Goal: Find specific page/section: Find specific page/section

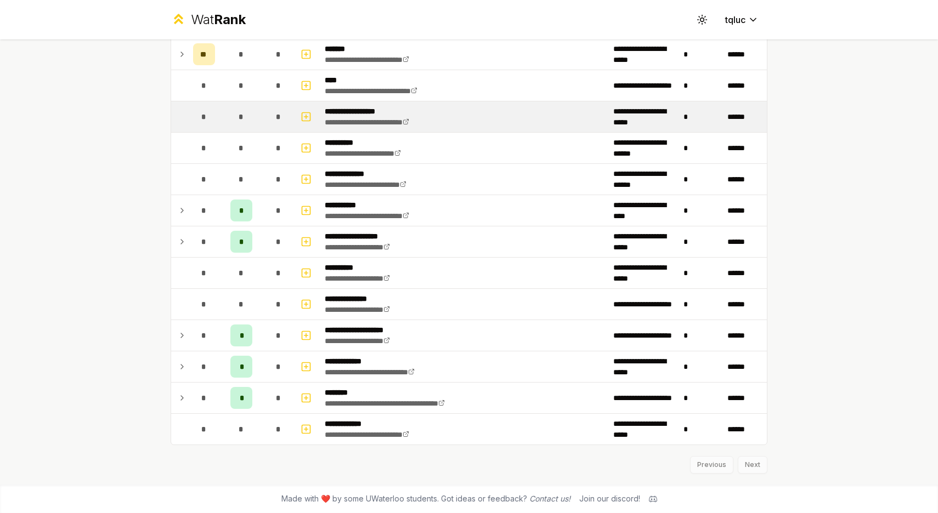
scroll to position [1093, 0]
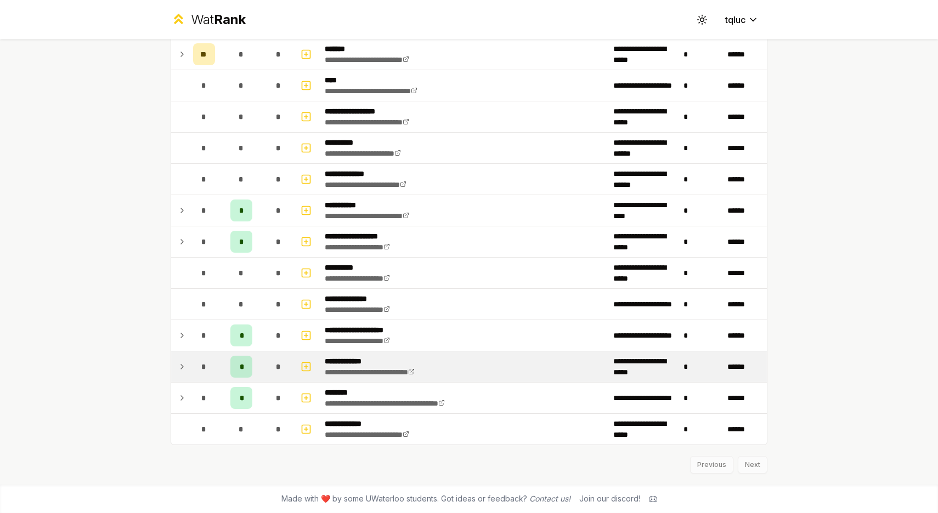
click at [183, 360] on td at bounding box center [180, 367] width 18 height 31
click at [184, 370] on icon at bounding box center [182, 366] width 9 height 13
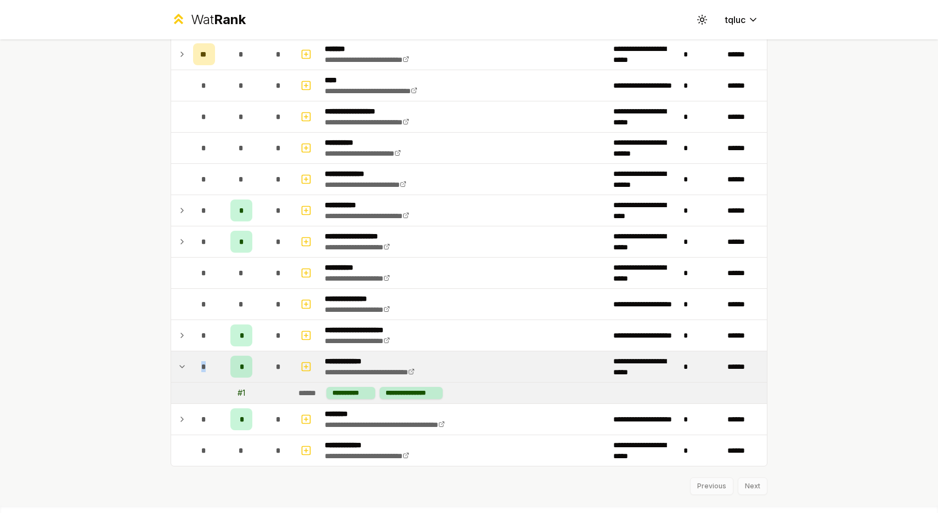
click at [184, 370] on icon at bounding box center [182, 366] width 9 height 13
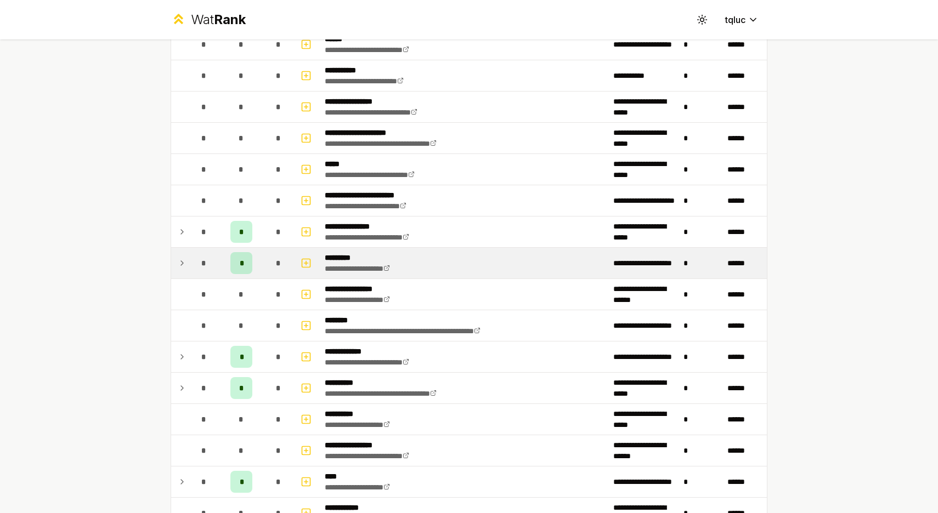
scroll to position [416, 0]
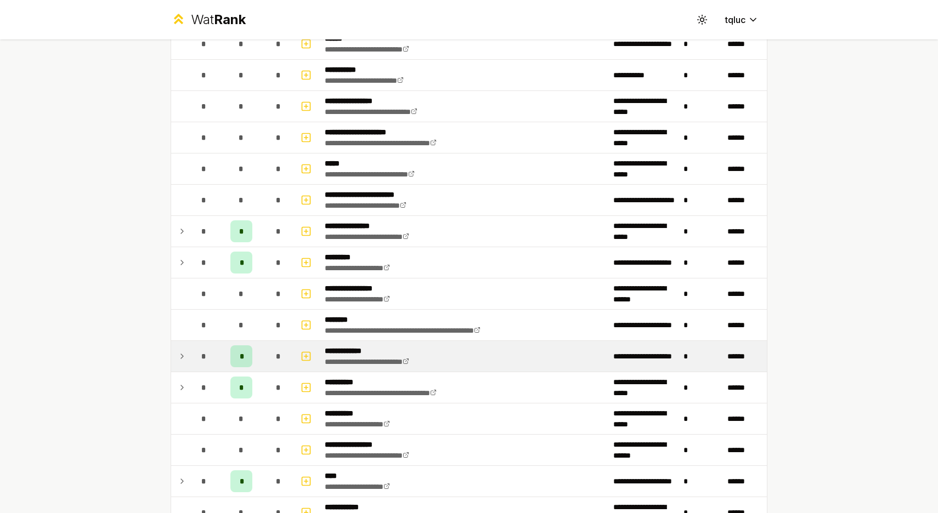
click at [184, 352] on icon at bounding box center [182, 356] width 9 height 13
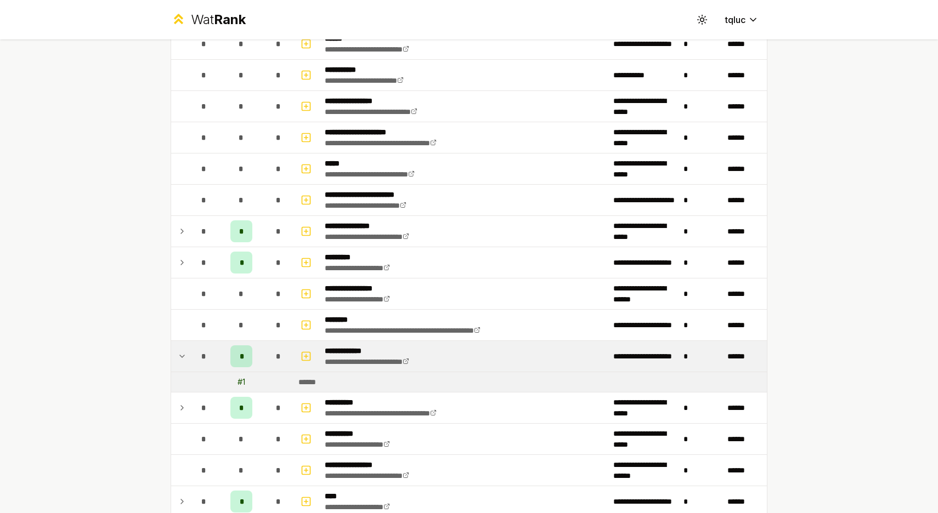
click at [180, 354] on icon at bounding box center [182, 356] width 9 height 13
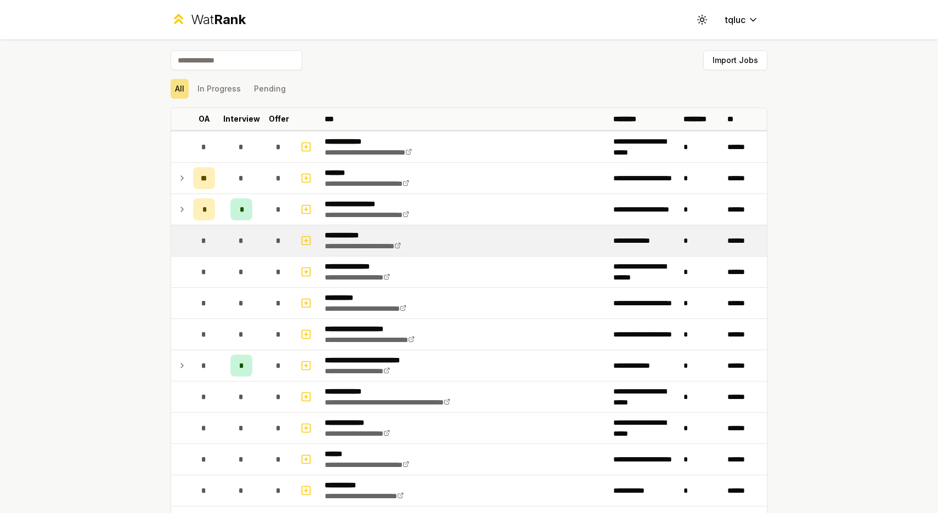
scroll to position [0, 0]
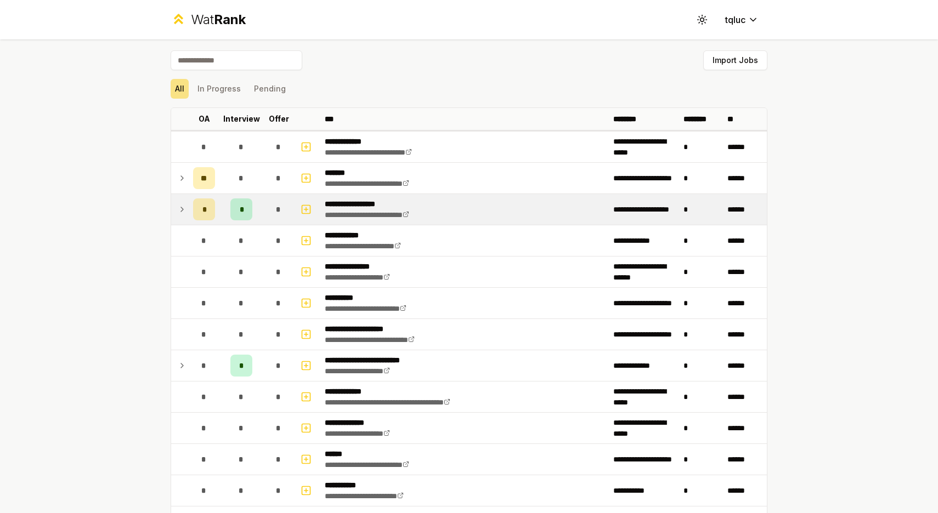
click at [182, 208] on icon at bounding box center [182, 209] width 2 height 4
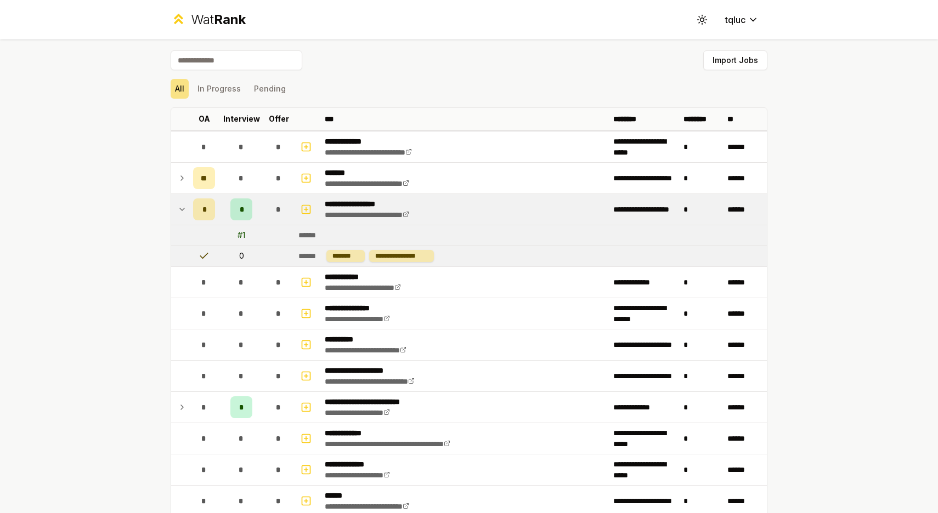
click at [182, 208] on icon at bounding box center [182, 209] width 9 height 13
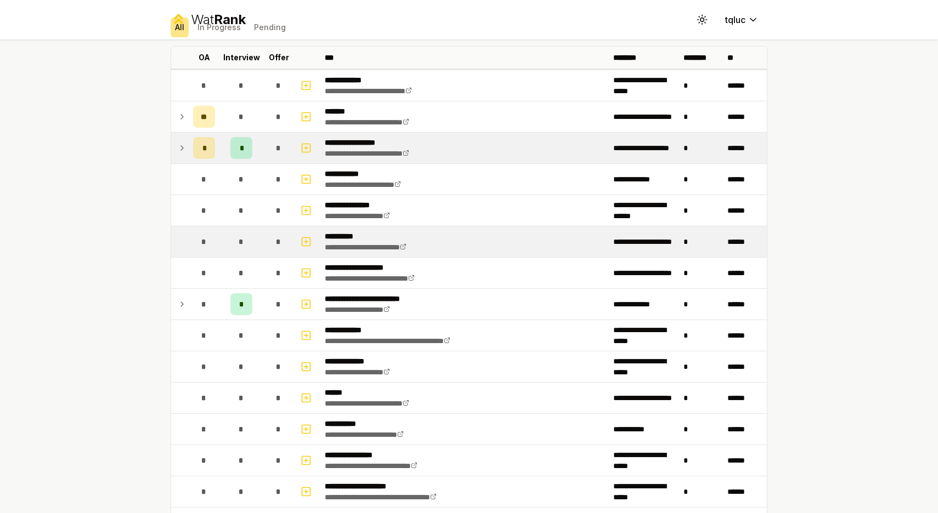
scroll to position [68, 0]
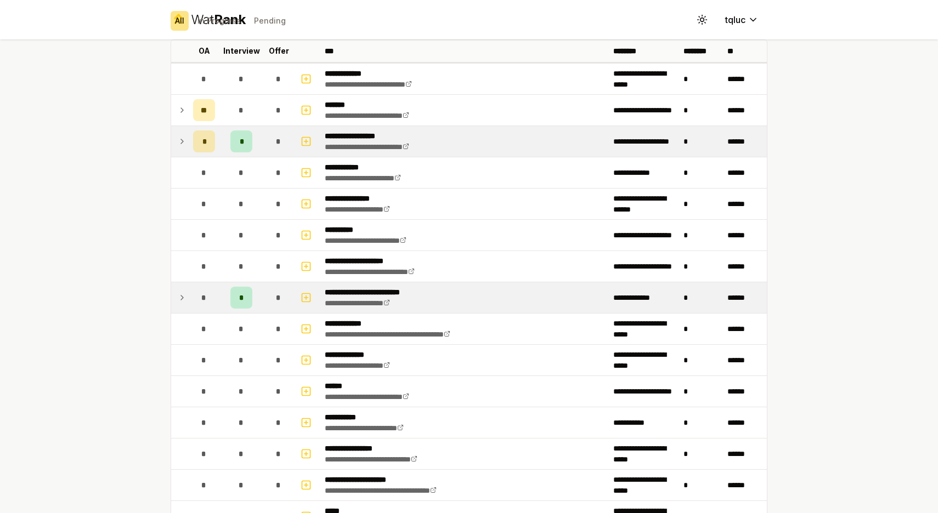
click at [183, 299] on icon at bounding box center [182, 297] width 9 height 13
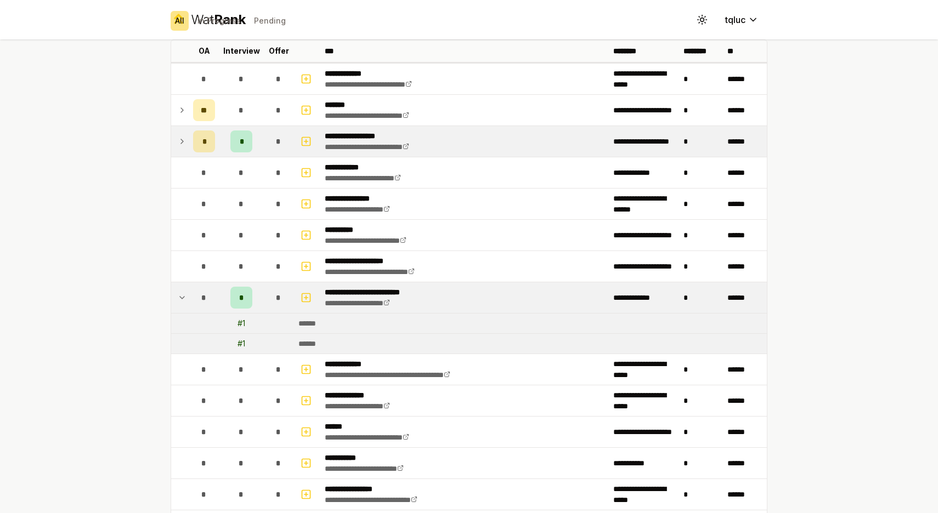
click at [183, 299] on icon at bounding box center [182, 297] width 9 height 13
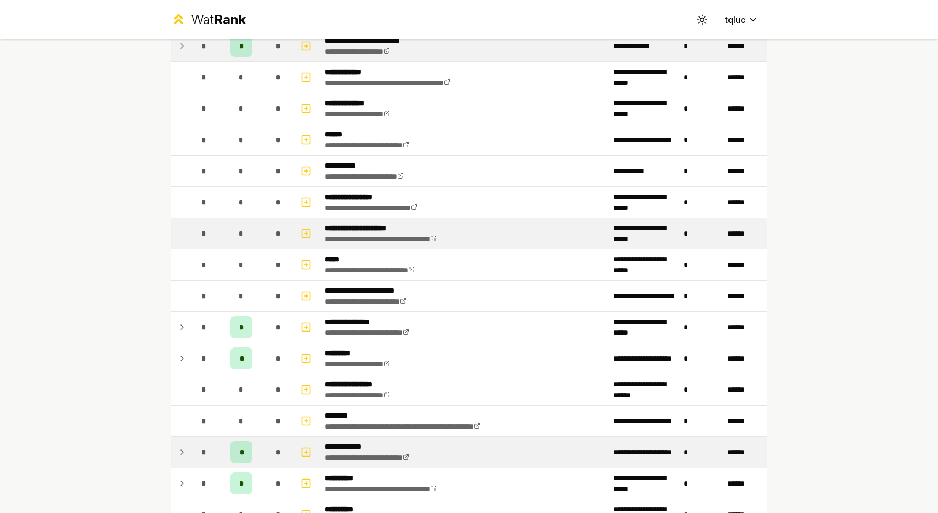
scroll to position [343, 0]
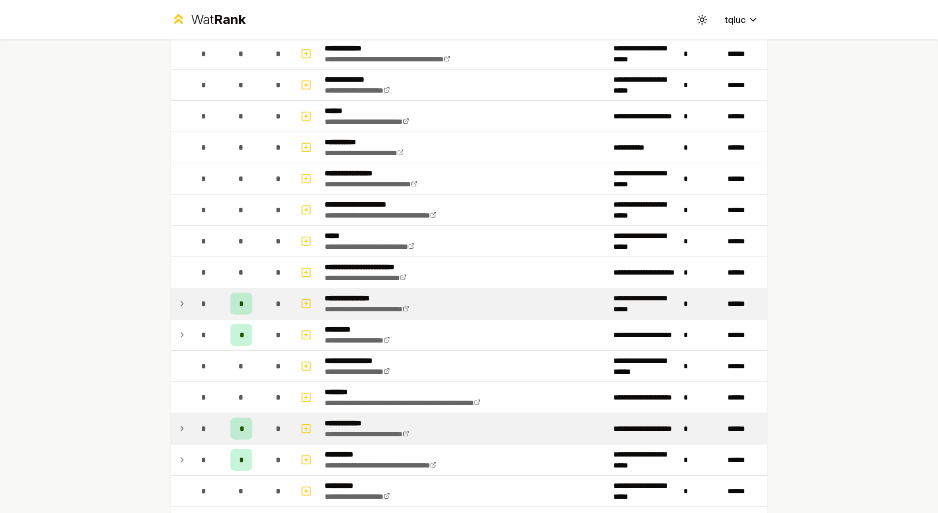
click at [181, 294] on td at bounding box center [180, 304] width 18 height 31
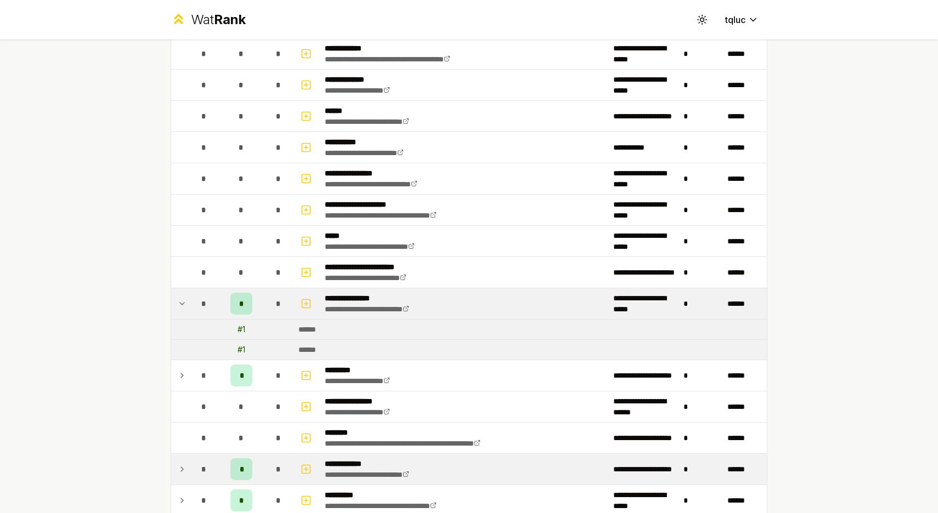
click at [181, 294] on td at bounding box center [180, 304] width 18 height 31
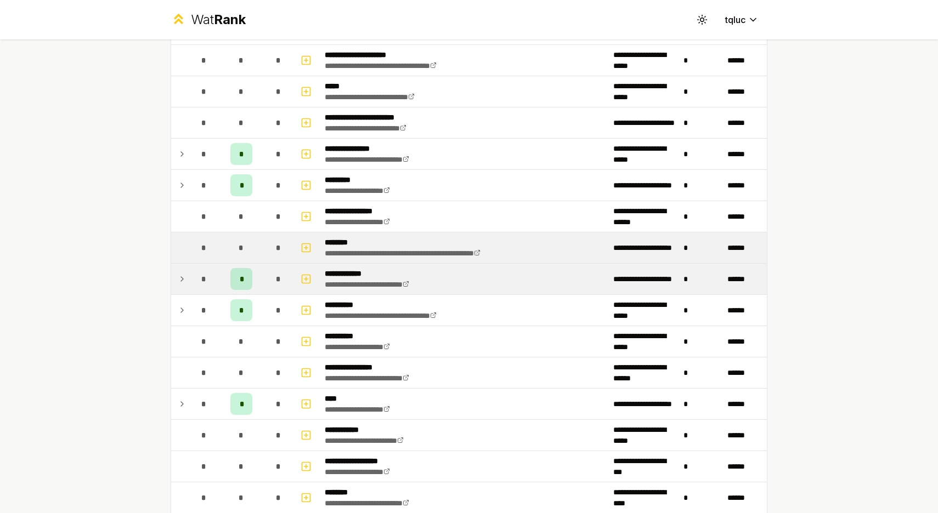
scroll to position [498, 0]
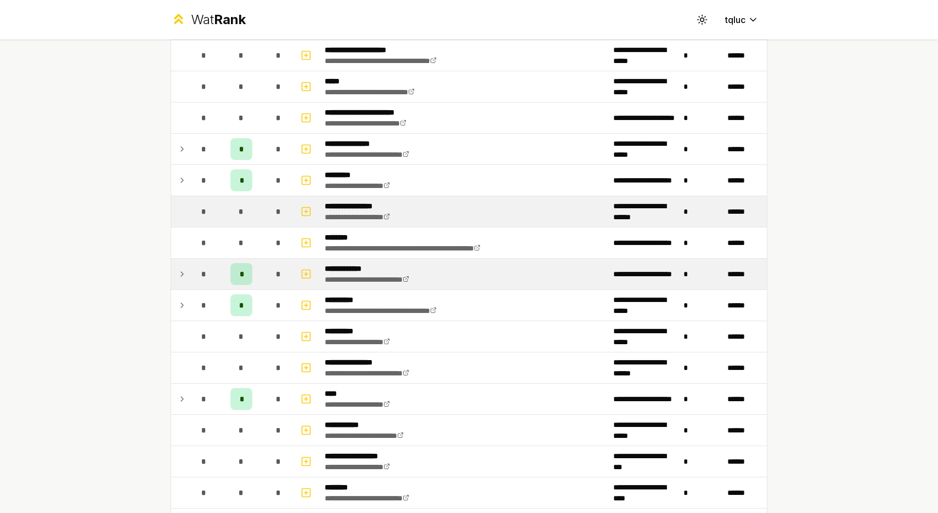
click at [186, 217] on td at bounding box center [180, 211] width 18 height 31
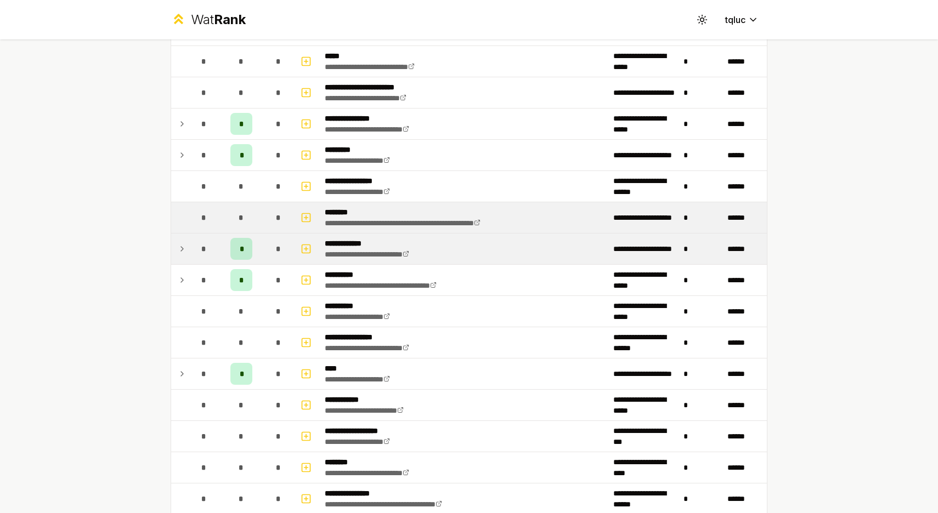
scroll to position [529, 0]
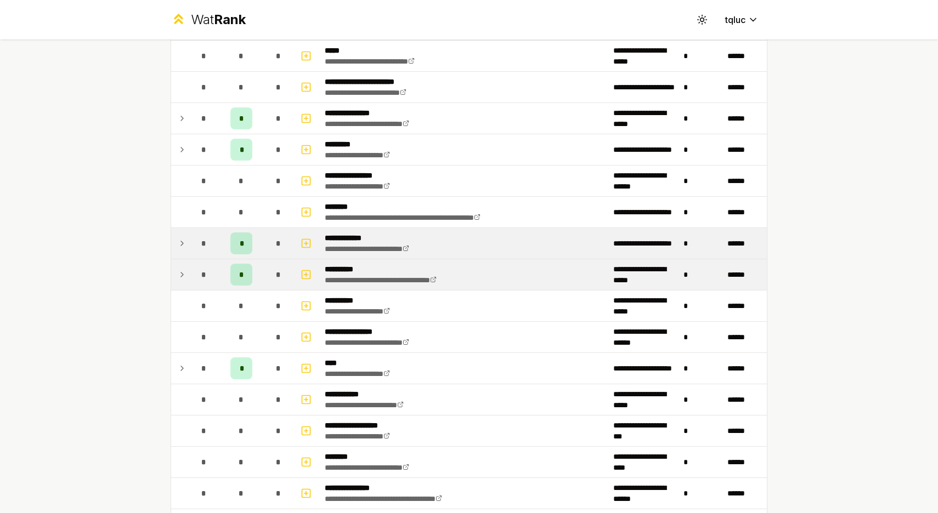
click at [202, 275] on span "*" at bounding box center [203, 274] width 5 height 11
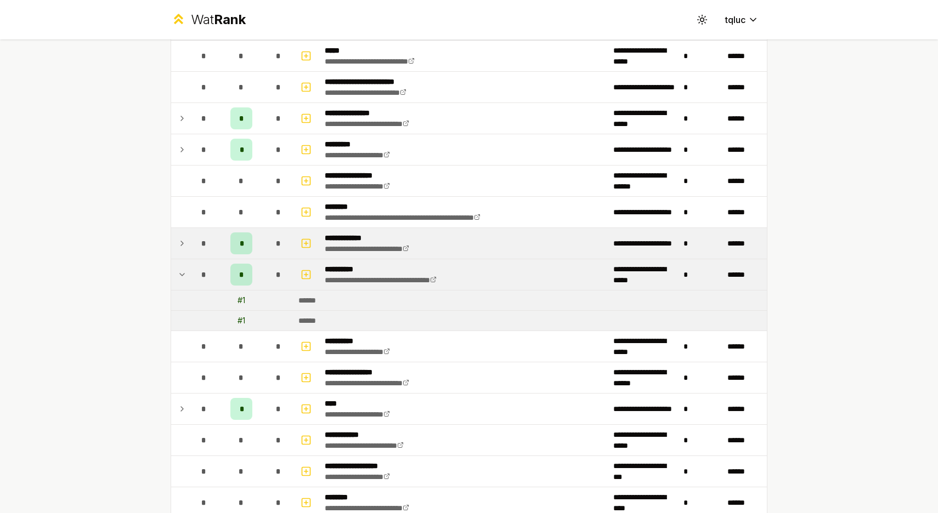
click at [189, 267] on td "*" at bounding box center [204, 274] width 31 height 31
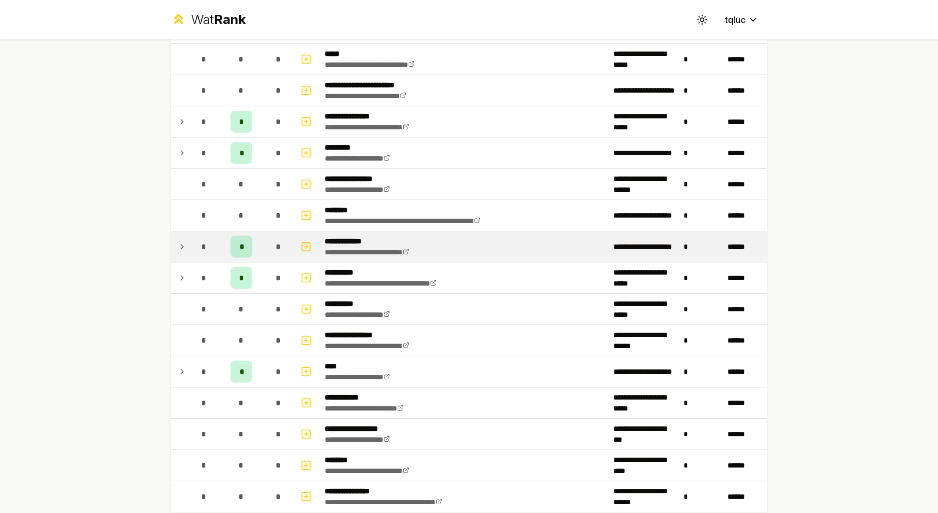
scroll to position [616, 0]
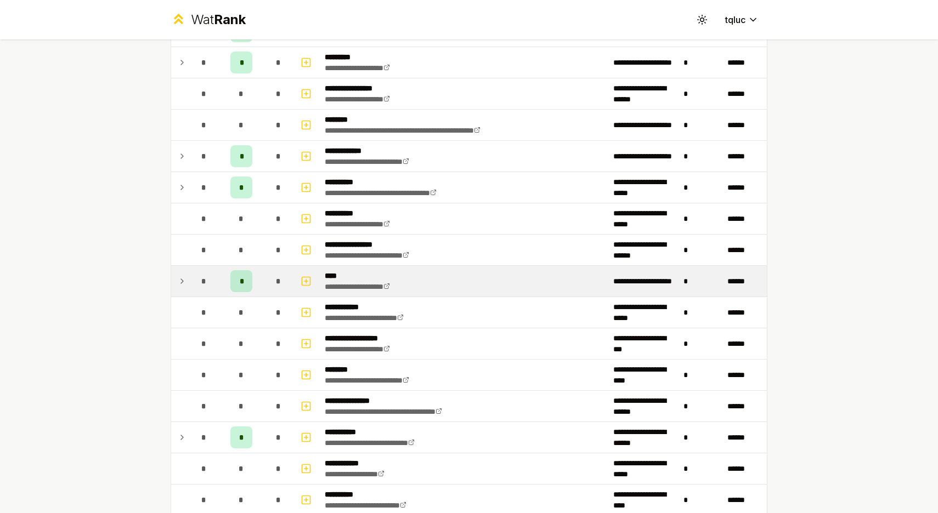
click at [193, 283] on div "*" at bounding box center [204, 281] width 22 height 22
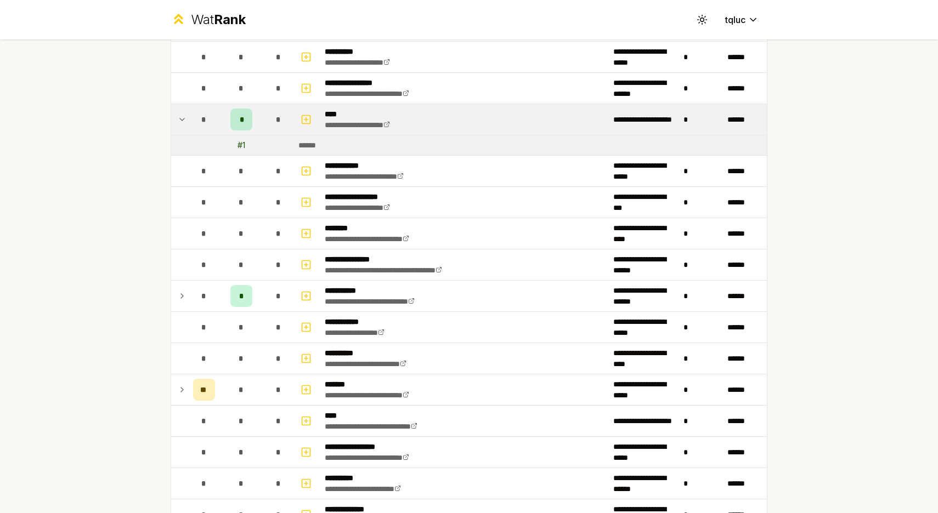
scroll to position [794, 0]
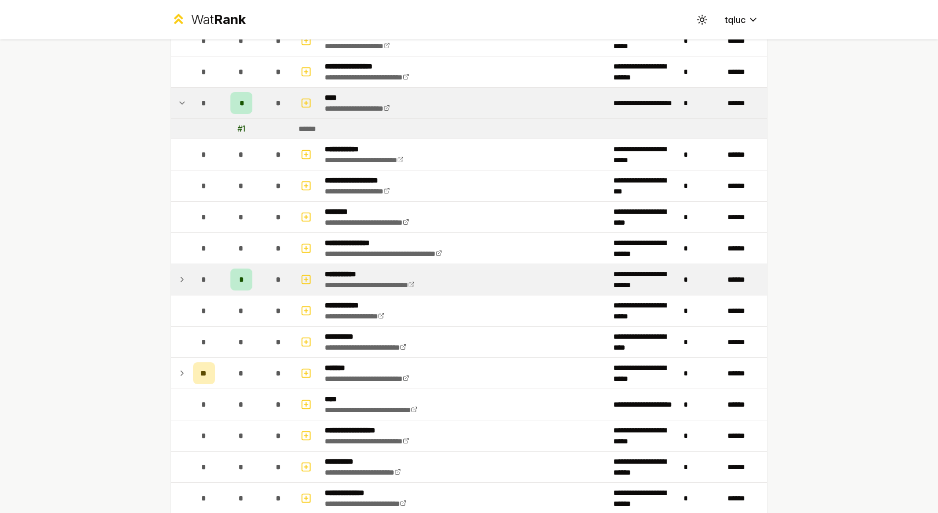
click at [187, 279] on td at bounding box center [180, 279] width 18 height 31
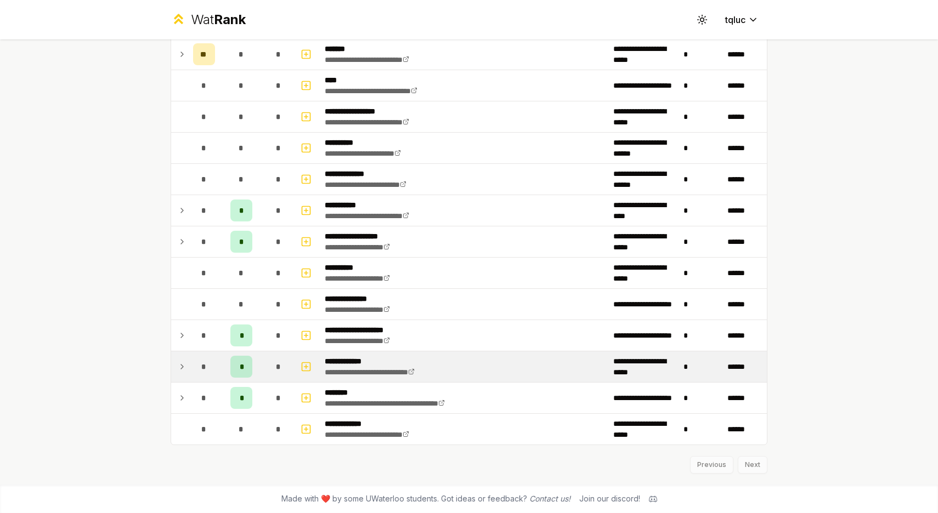
scroll to position [0, 0]
click at [191, 371] on td "*" at bounding box center [204, 367] width 31 height 31
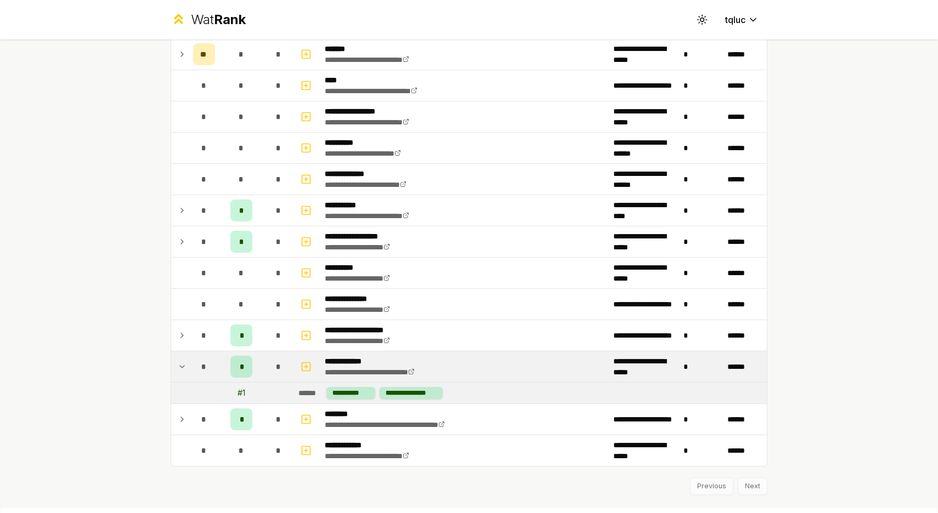
click at [191, 371] on td "*" at bounding box center [204, 367] width 31 height 31
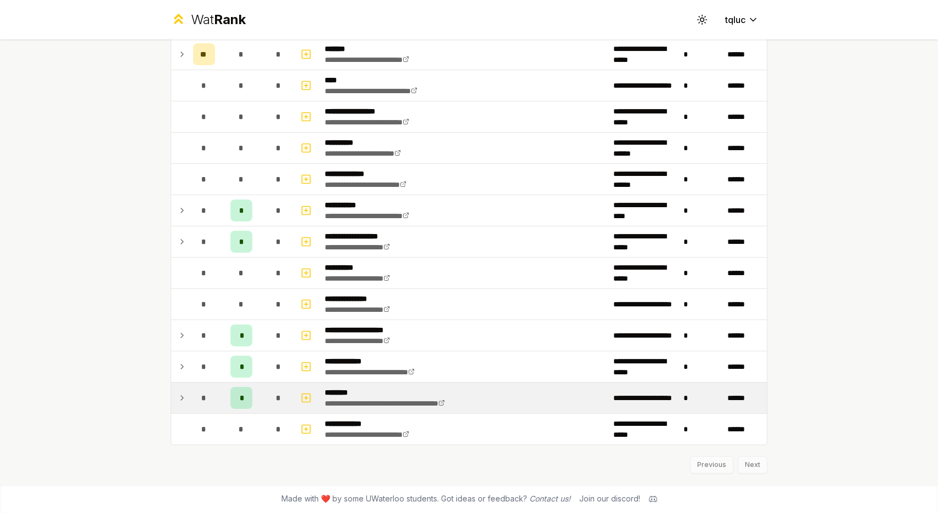
click at [191, 392] on td "*" at bounding box center [204, 398] width 31 height 31
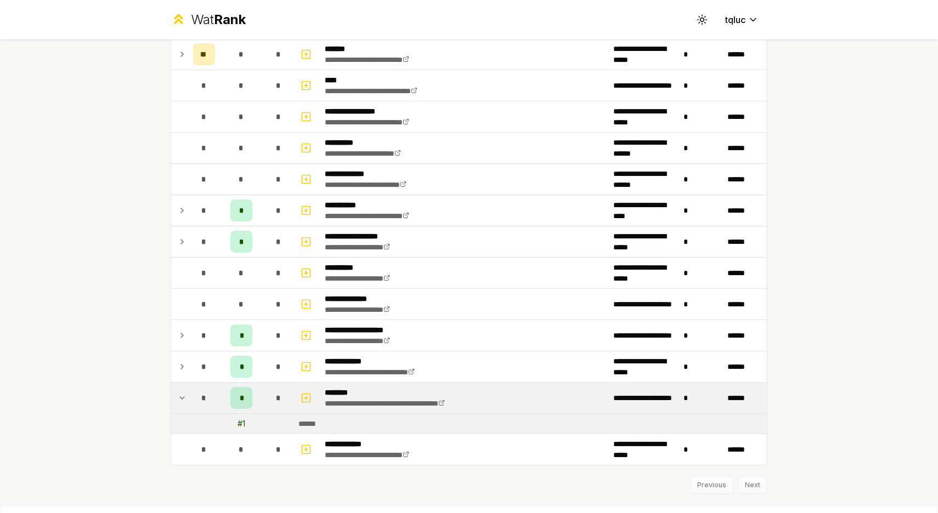
click at [180, 397] on icon at bounding box center [182, 398] width 9 height 13
